Goal: Task Accomplishment & Management: Manage account settings

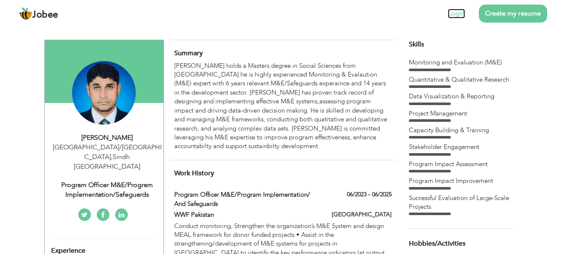
click at [461, 12] on link "Login" at bounding box center [456, 14] width 17 height 10
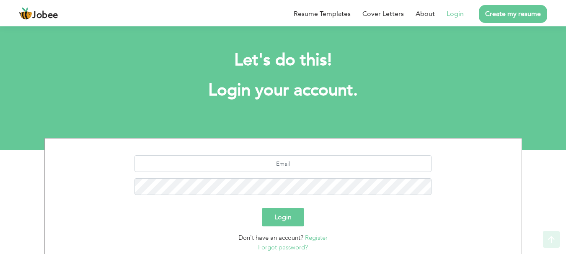
scroll to position [64, 0]
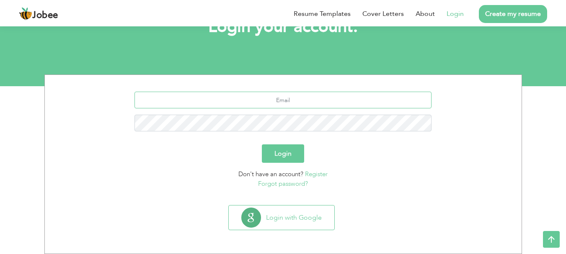
click at [267, 104] on input "text" at bounding box center [282, 100] width 297 height 17
click at [279, 98] on input "text" at bounding box center [282, 100] width 297 height 17
type input "tariqlakhan@yahoo.com"
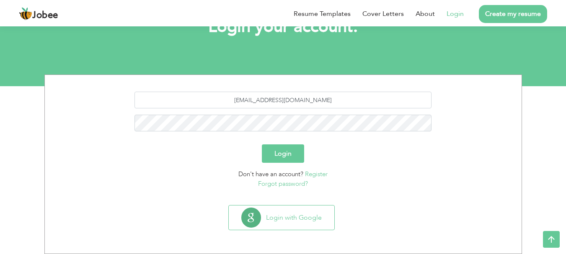
click at [283, 155] on button "Login" at bounding box center [283, 154] width 42 height 18
click at [283, 151] on button "Login" at bounding box center [283, 154] width 42 height 18
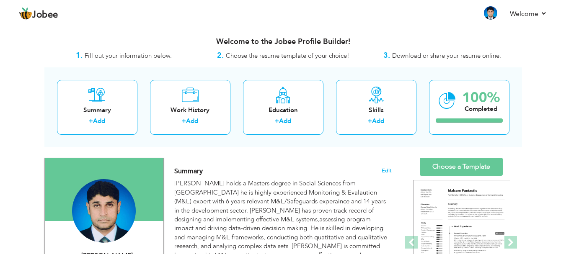
click at [116, 173] on div at bounding box center [104, 189] width 119 height 63
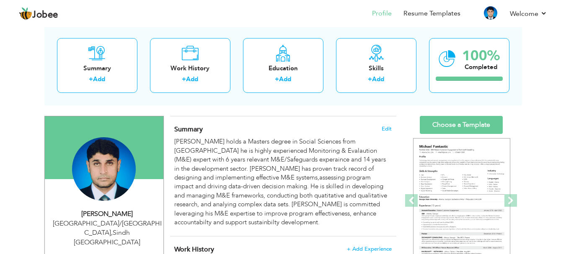
click at [119, 217] on div "Tariq Mehmood" at bounding box center [107, 214] width 112 height 10
type input "Tariq"
type input "Mehmood"
type input "03342590477"
select select "number:166"
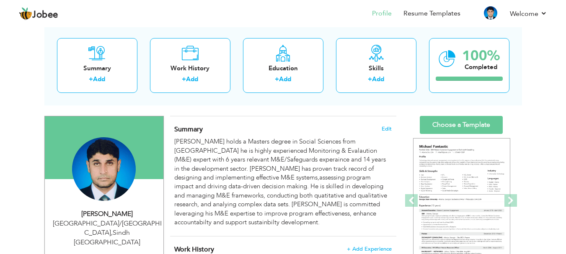
type input "Sindh"
type input "Karachi/Islamabad"
select select "number:16"
type input "Program officer M&E/Program Implementation/Safeguards"
type input "https://www.linkedin.com/in/tariq-mahmood-lakhan-a95b7645/"
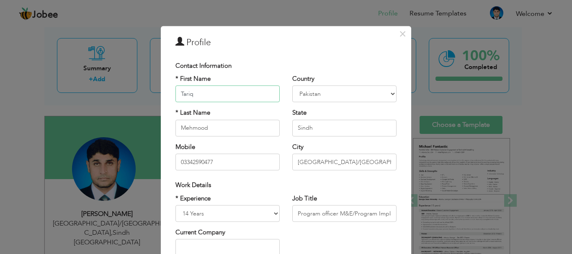
scroll to position [42, 0]
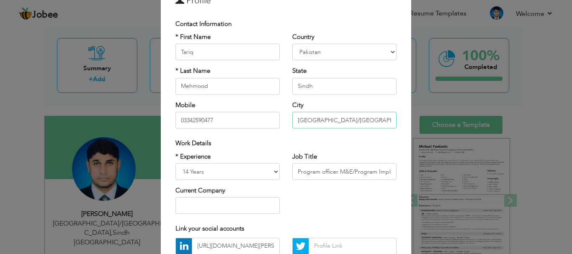
click at [315, 117] on input "Karachi/Islamabad" at bounding box center [344, 120] width 104 height 17
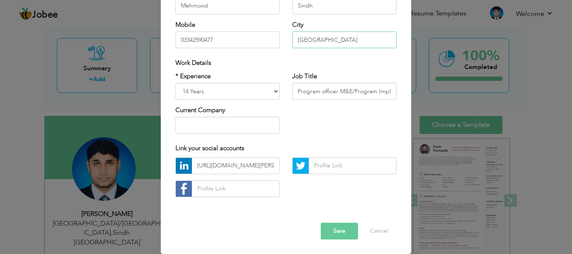
scroll to position [80, 0]
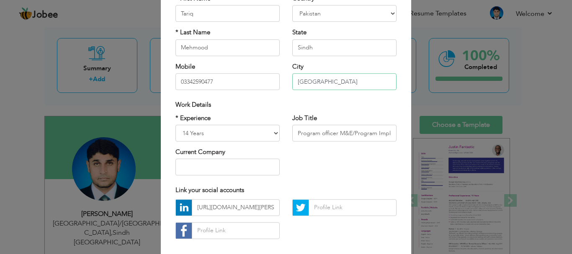
type input "[GEOGRAPHIC_DATA]"
click at [335, 133] on input "Program officer M&E/Program Implementation/Safeguards" at bounding box center [344, 133] width 104 height 17
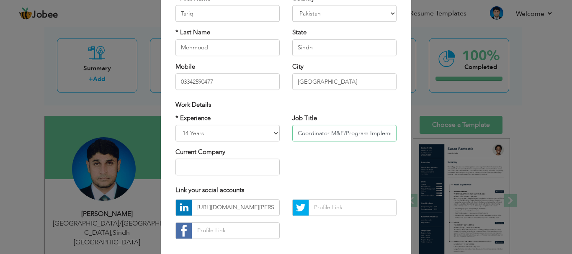
type input "Coordinator M&E/Program Implementation/Safeguards"
click at [335, 179] on div "* Experience Entry Level Less than 1 Year 1 Year 2 Years 3 Years 4 Years 5 Year…" at bounding box center [286, 148] width 234 height 68
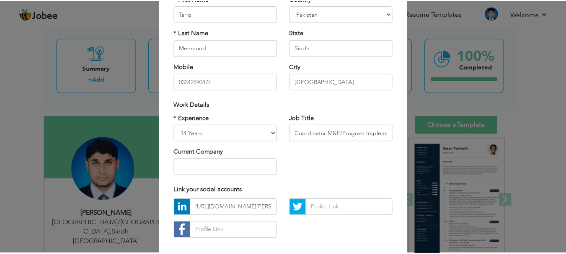
scroll to position [122, 0]
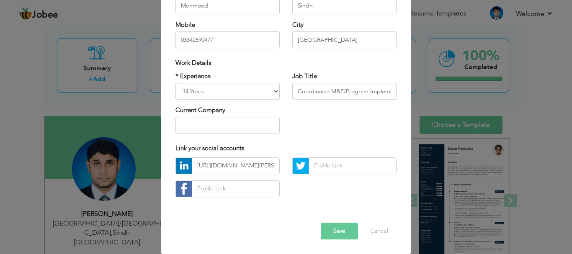
click at [333, 235] on button "Save" at bounding box center [339, 231] width 37 height 17
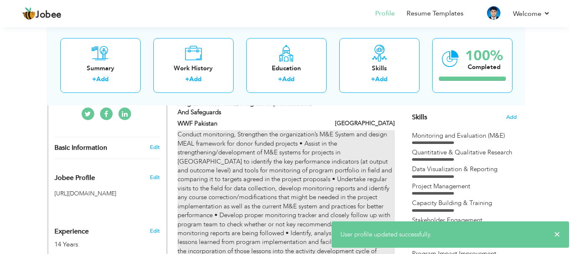
scroll to position [168, 0]
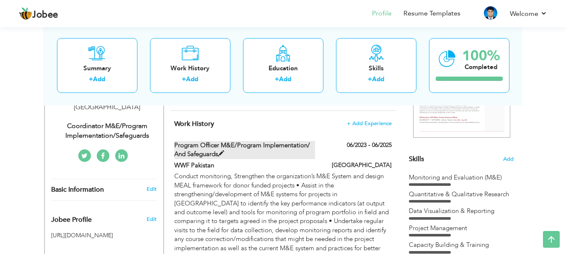
click at [256, 145] on label "Program officer M&E/Program implementation/ and Safeguards" at bounding box center [244, 150] width 141 height 18
type input "Program officer M&E/Program implementation/ and Safeguards"
type input "WWF Pakistan"
type input "06/2023"
type input "06/2025"
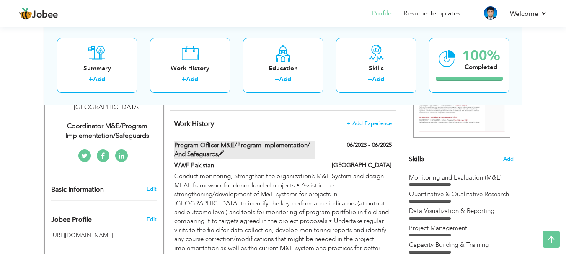
type input "[GEOGRAPHIC_DATA]"
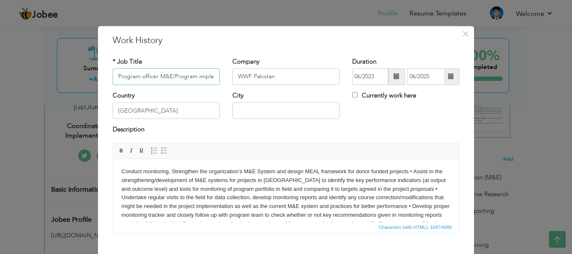
scroll to position [0, 73]
click at [130, 76] on input "Program officer M&E/Program implementation/ and Safeguards" at bounding box center [166, 76] width 107 height 17
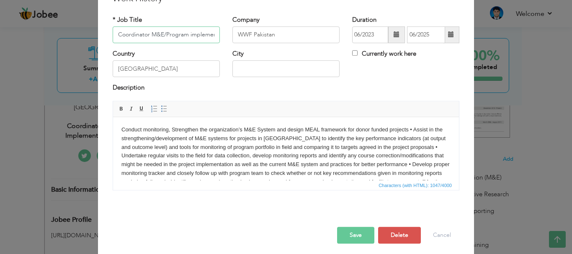
scroll to position [23, 0]
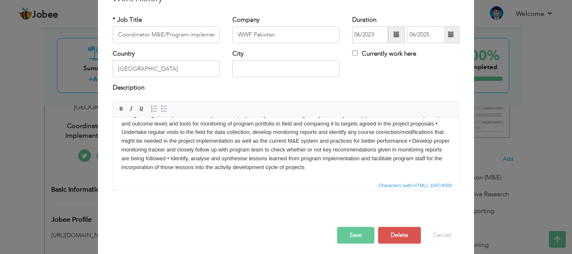
click at [357, 237] on button "Save" at bounding box center [355, 235] width 37 height 17
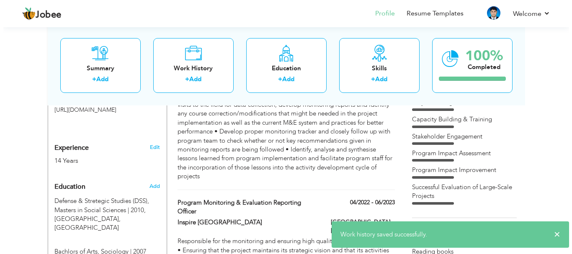
scroll to position [335, 0]
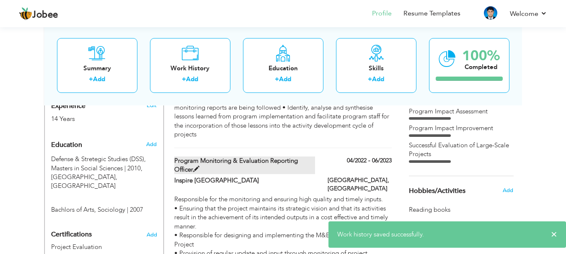
click at [283, 157] on label "Program Monitoring & Evaluation Reporting Officer" at bounding box center [244, 166] width 141 height 18
type input "Program Monitoring & Evaluation Reporting Officer"
type input "Inspire [GEOGRAPHIC_DATA]"
type input "04/2022"
type input "06/2023"
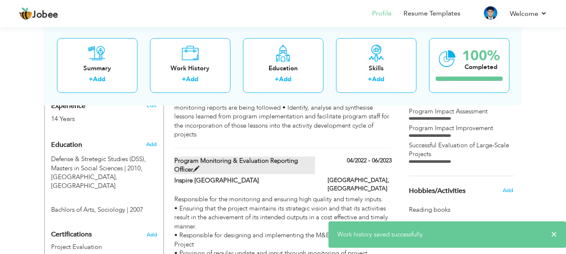
type input "Karachi"
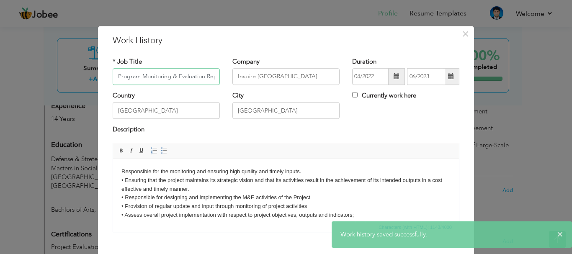
scroll to position [0, 39]
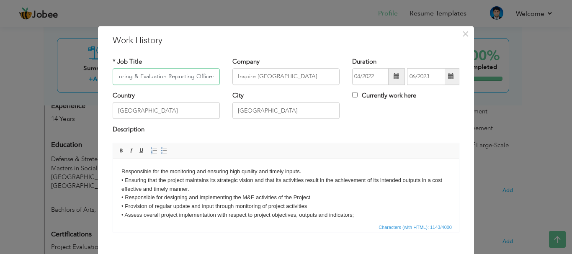
click at [130, 76] on input "Program Monitoring & Evaluation Reporting Officer" at bounding box center [166, 76] width 107 height 17
type input "Monitoring & Evaluation Reporting Coordinator"
click at [237, 137] on div "Description" at bounding box center [285, 134] width 359 height 17
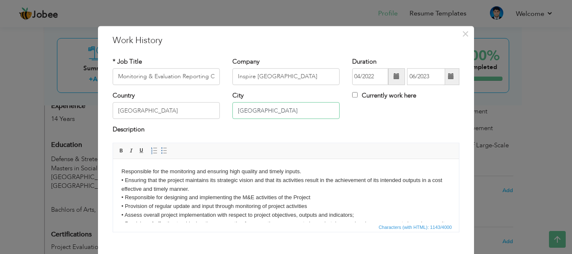
click at [258, 112] on input "Karachi" at bounding box center [285, 111] width 107 height 17
type input "K"
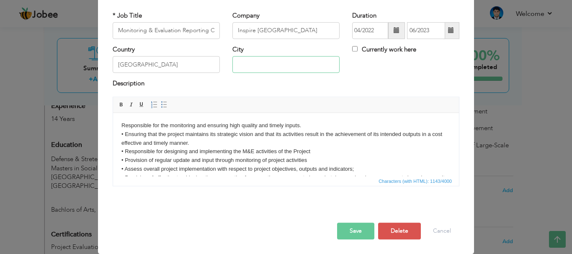
scroll to position [42, 0]
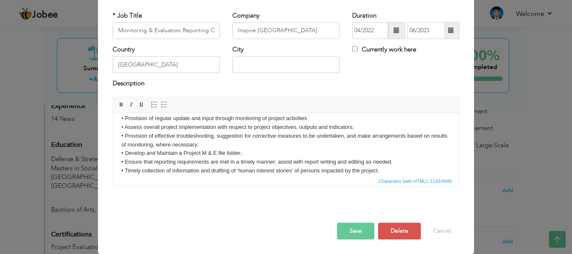
click at [353, 232] on button "Save" at bounding box center [355, 231] width 37 height 17
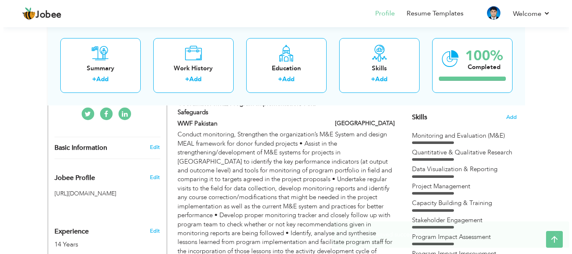
scroll to position [126, 0]
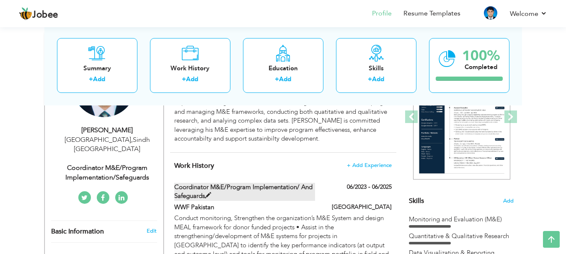
click at [250, 188] on label "Coordinator M&E/Program implementation/ and Safeguards" at bounding box center [244, 192] width 141 height 18
type input "Coordinator M&E/Program implementation/ and Safeguards"
type input "WWF Pakistan"
type input "06/2023"
type input "06/2025"
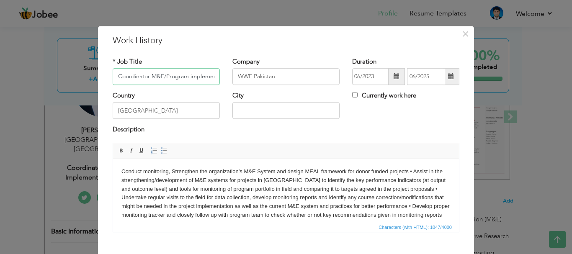
scroll to position [0, 64]
click at [172, 76] on input "Coordinator M&E/Program implementation/ and Safeguards" at bounding box center [166, 76] width 107 height 17
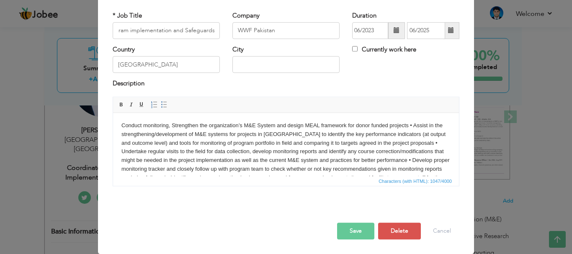
click at [355, 229] on button "Save" at bounding box center [355, 231] width 37 height 17
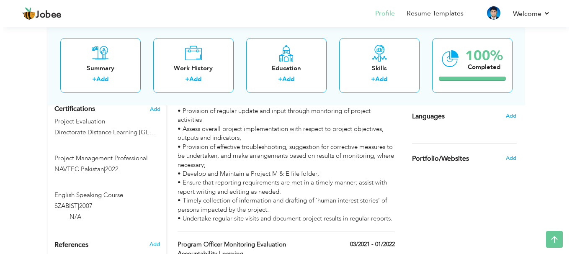
scroll to position [503, 0]
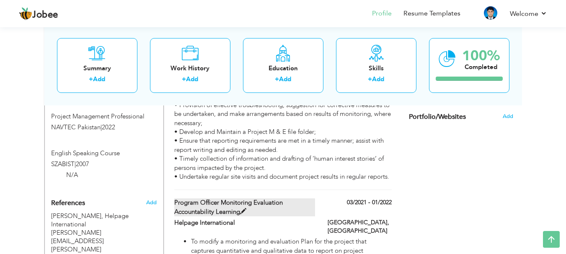
click at [252, 199] on label "Program officer Monitoring Evaluation Accountability Learning" at bounding box center [244, 208] width 141 height 18
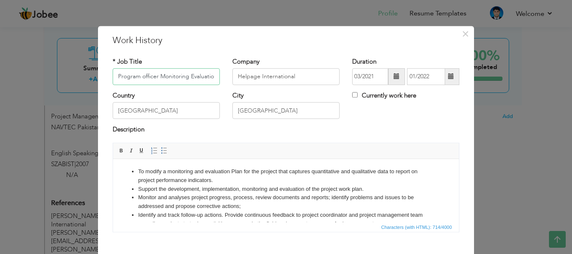
scroll to position [0, 67]
click at [163, 78] on input "Program officer Monitoring Evaluation Accountability Learning" at bounding box center [166, 76] width 107 height 17
type input "Monitoring Evaluation Accountability Learning Coordinator"
click at [281, 107] on input "Karachi" at bounding box center [285, 111] width 107 height 17
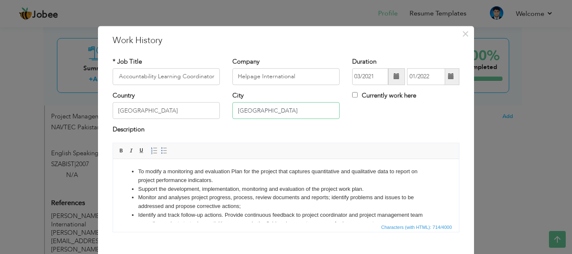
scroll to position [0, 0]
type input "K"
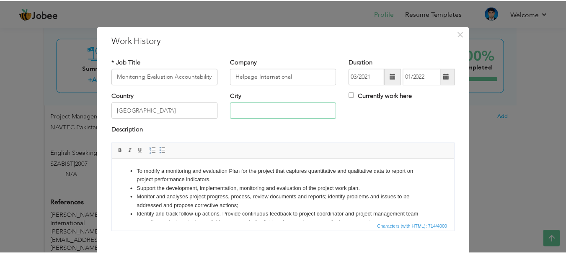
scroll to position [47, 0]
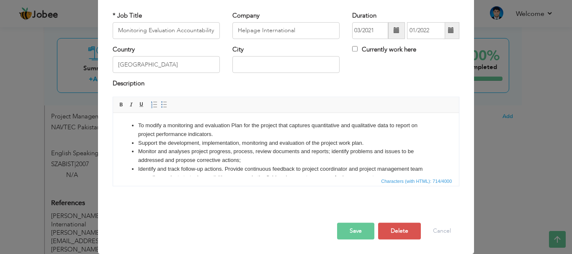
click at [356, 232] on button "Save" at bounding box center [355, 231] width 37 height 17
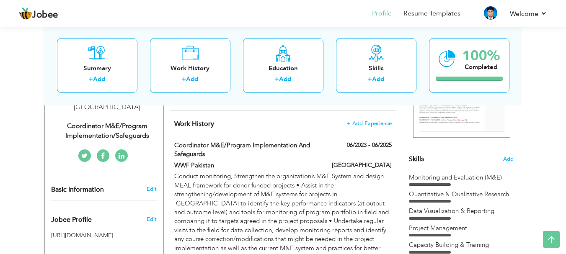
scroll to position [0, 0]
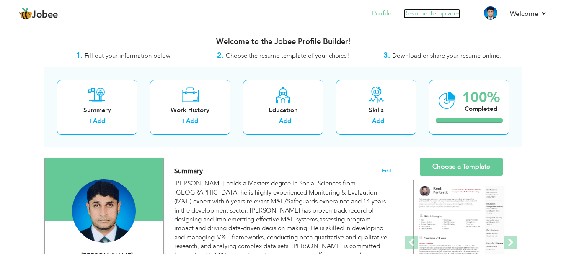
click at [421, 13] on link "Resume Templates" at bounding box center [431, 14] width 57 height 10
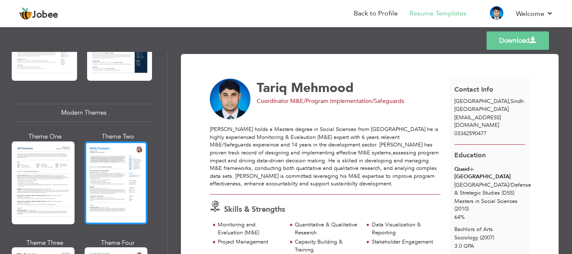
scroll to position [419, 0]
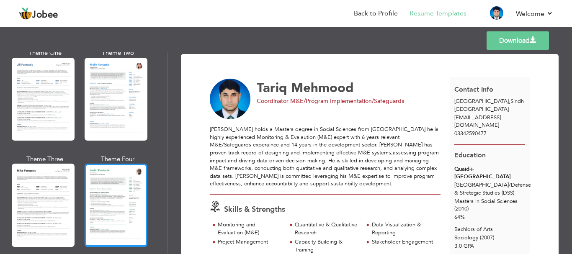
click at [106, 180] on div at bounding box center [116, 205] width 63 height 83
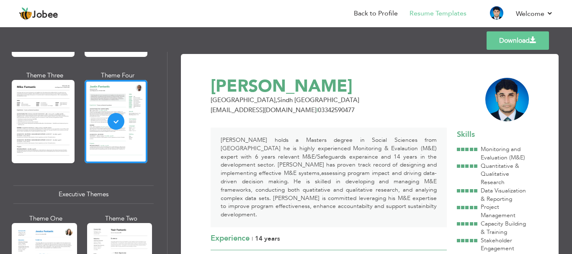
scroll to position [586, 0]
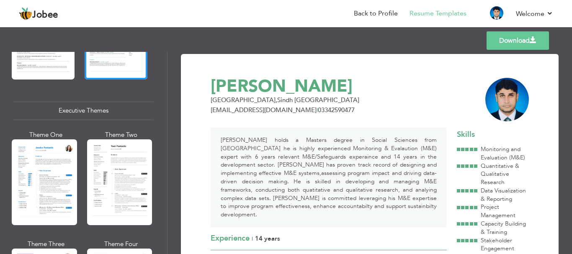
click at [125, 198] on div at bounding box center [119, 182] width 65 height 86
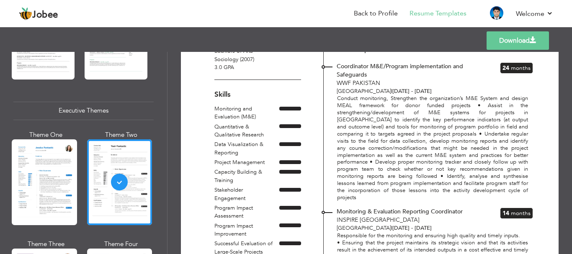
scroll to position [0, 0]
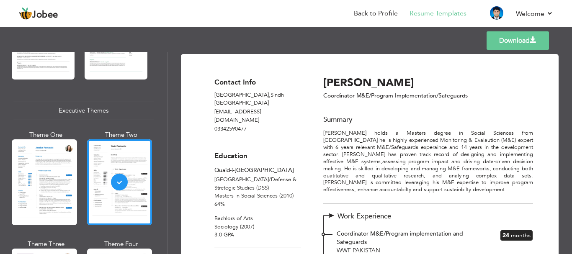
click at [532, 37] on span at bounding box center [533, 40] width 7 height 7
